Goal: Transaction & Acquisition: Purchase product/service

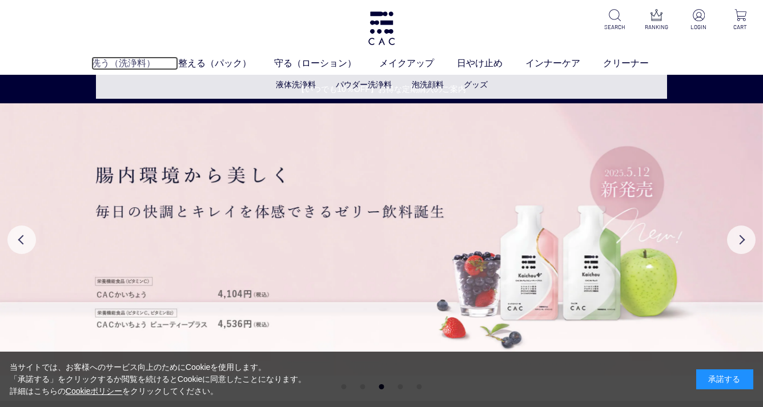
click at [128, 62] on link "洗う（洗浄料）" at bounding box center [134, 64] width 87 height 14
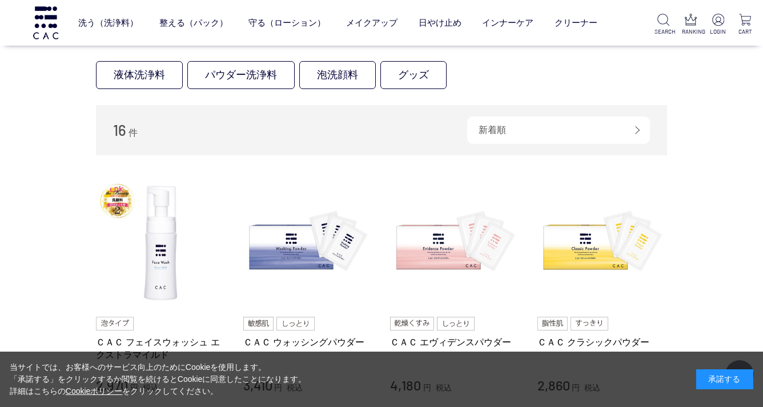
scroll to position [141, 0]
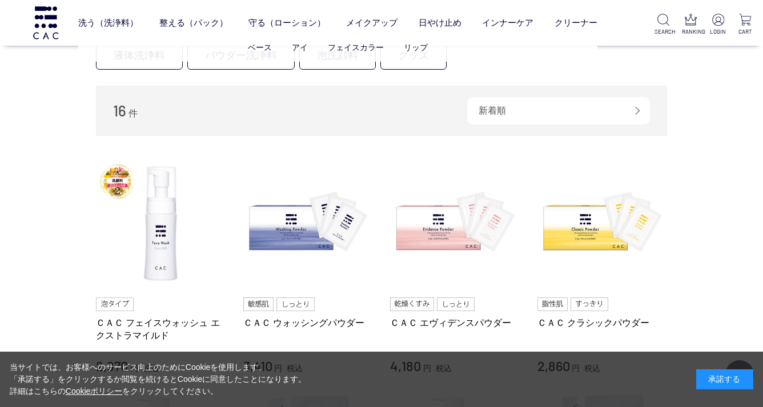
click at [243, 55] on ul "ベース アイ フェイスカラー リップ" at bounding box center [337, 48] width 518 height 28
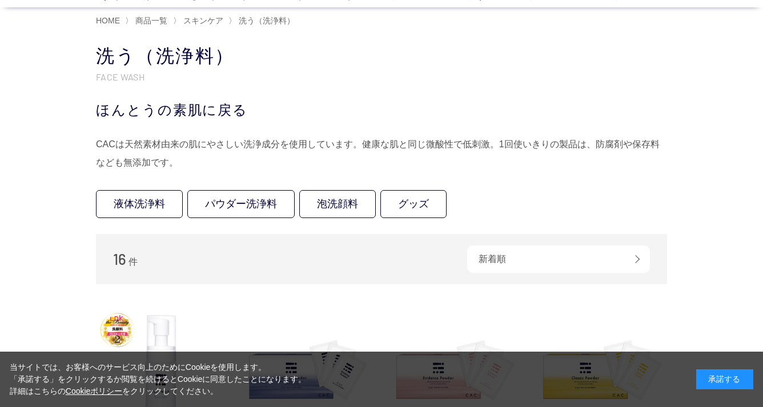
scroll to position [51, 0]
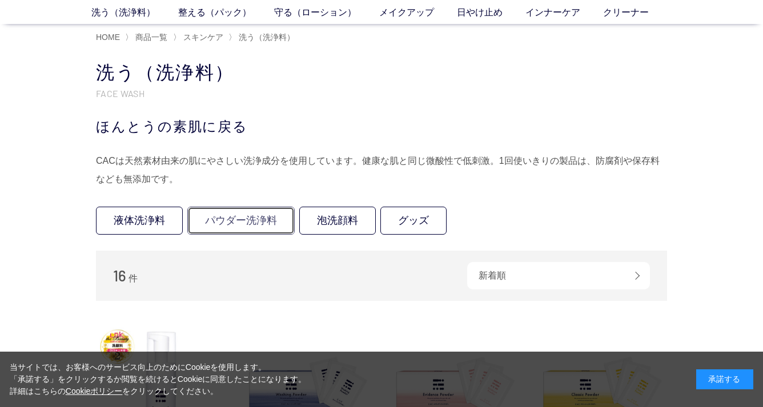
click at [233, 221] on link "パウダー洗浄料" at bounding box center [240, 221] width 107 height 28
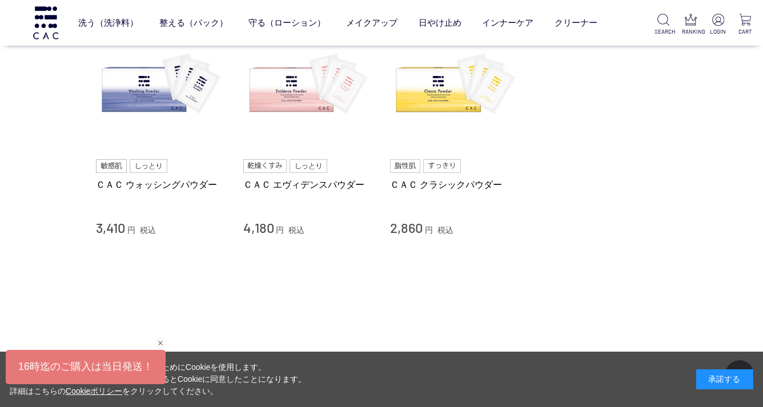
scroll to position [132, 0]
